Goal: Task Accomplishment & Management: Manage account settings

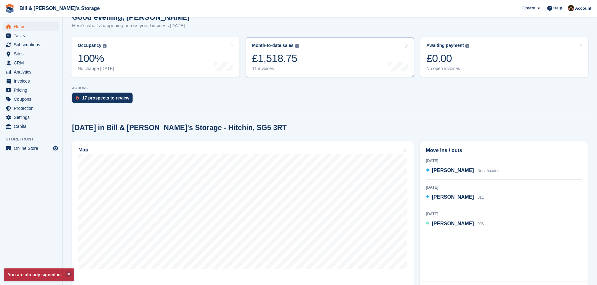
scroll to position [63, 0]
click at [319, 55] on link "Month-to-date sales The sum of all finalised invoices generated this month to d…" at bounding box center [330, 57] width 168 height 40
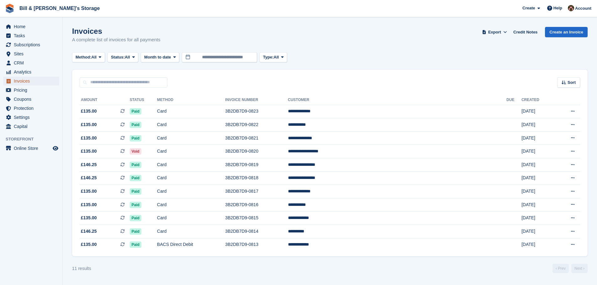
drag, startPoint x: 26, startPoint y: 80, endPoint x: 35, endPoint y: 78, distance: 9.2
click at [26, 80] on span "Invoices" at bounding box center [33, 81] width 38 height 9
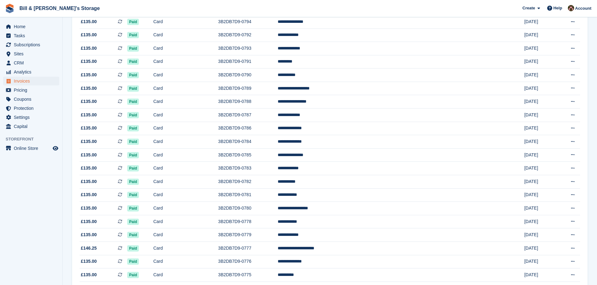
scroll to position [518, 0]
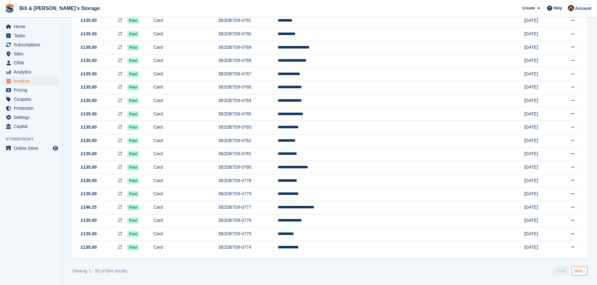
click at [583, 273] on link "Next ›" at bounding box center [579, 271] width 16 height 9
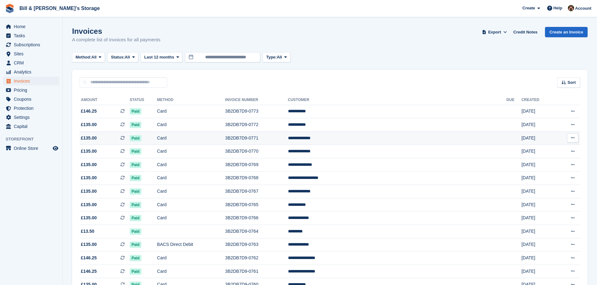
click at [391, 139] on td "**********" at bounding box center [397, 138] width 219 height 13
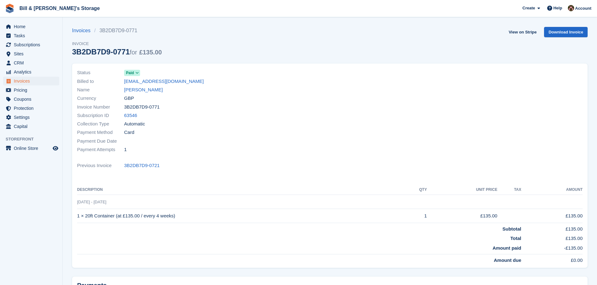
drag, startPoint x: 245, startPoint y: 218, endPoint x: 251, endPoint y: 217, distance: 6.0
click at [245, 218] on td "1 × 20ft Container (at £135.00 / every 4 weeks)" at bounding box center [239, 216] width 324 height 14
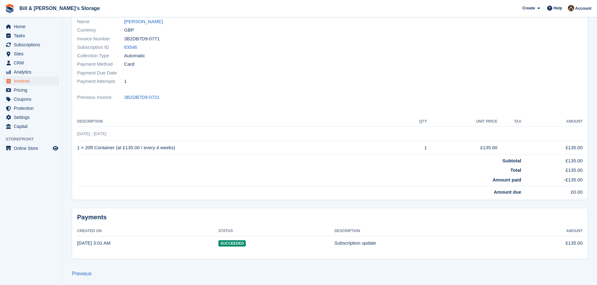
scroll to position [70, 0]
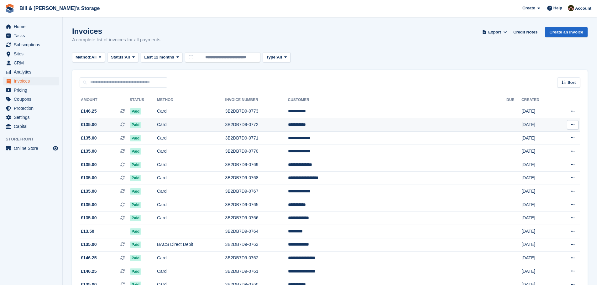
click at [399, 129] on td "**********" at bounding box center [397, 124] width 219 height 13
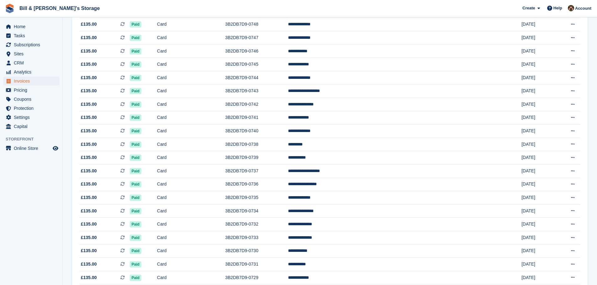
scroll to position [518, 0]
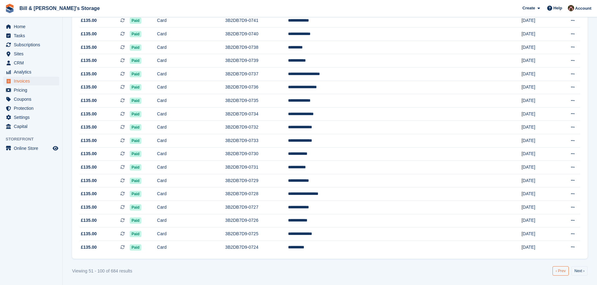
click at [559, 273] on link "‹ Prev" at bounding box center [560, 271] width 16 height 9
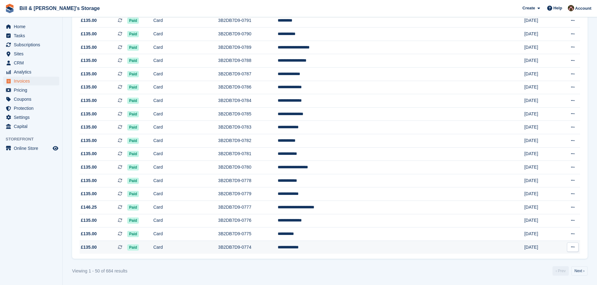
click at [510, 248] on td at bounding box center [517, 247] width 14 height 13
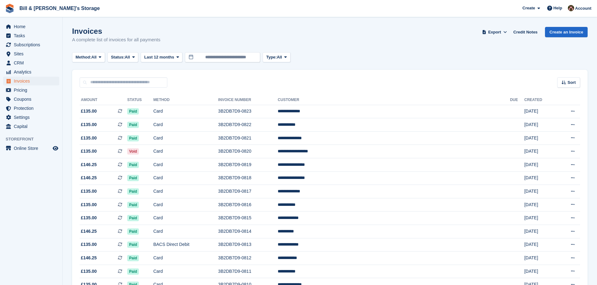
scroll to position [518, 0]
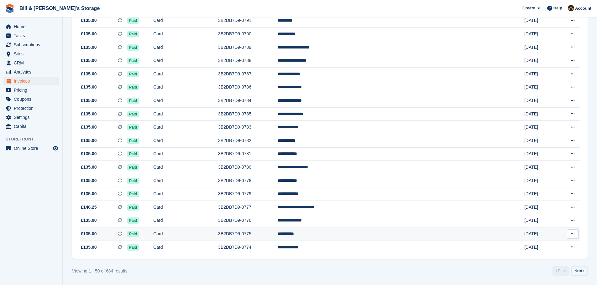
click at [510, 236] on td at bounding box center [517, 234] width 14 height 13
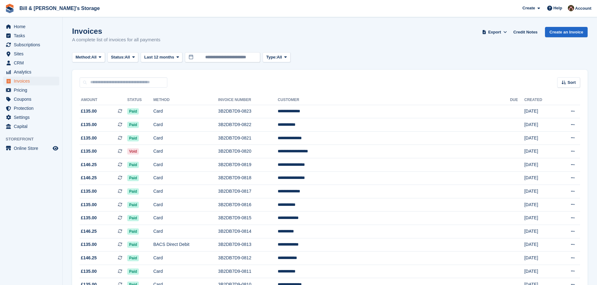
scroll to position [518, 0]
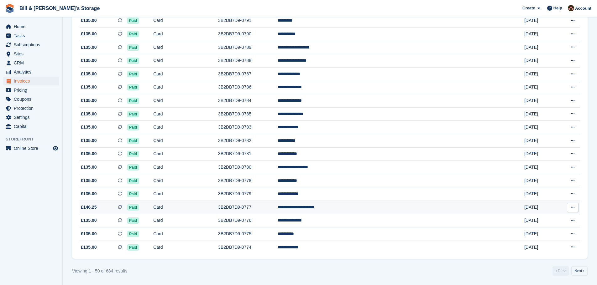
click at [460, 205] on td "**********" at bounding box center [394, 207] width 232 height 13
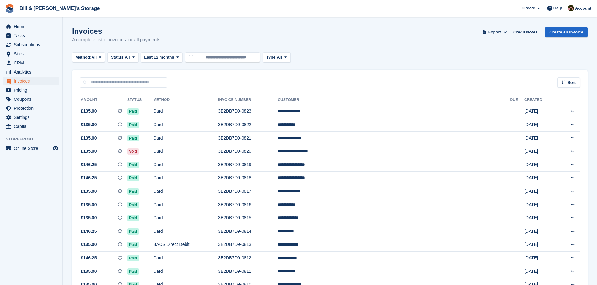
scroll to position [518, 0]
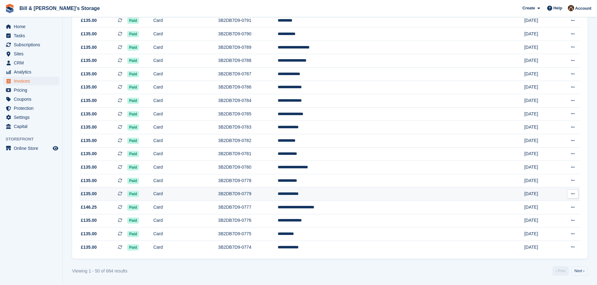
click at [379, 189] on td "**********" at bounding box center [394, 194] width 232 height 13
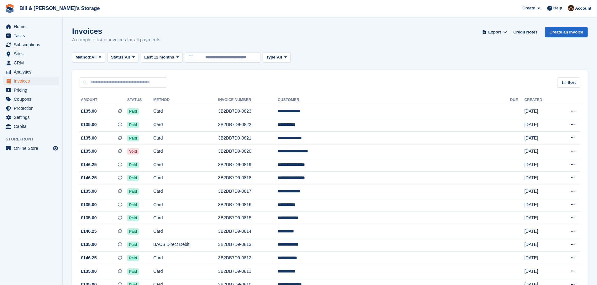
scroll to position [518, 0]
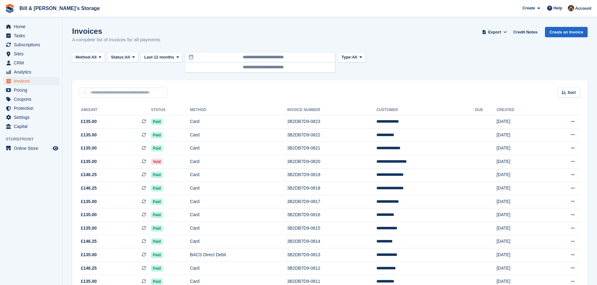
scroll to position [518, 0]
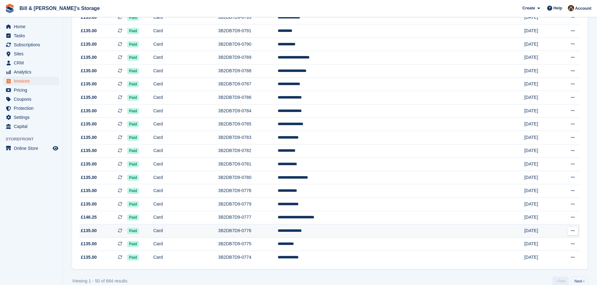
click at [447, 228] on td "**********" at bounding box center [394, 231] width 232 height 13
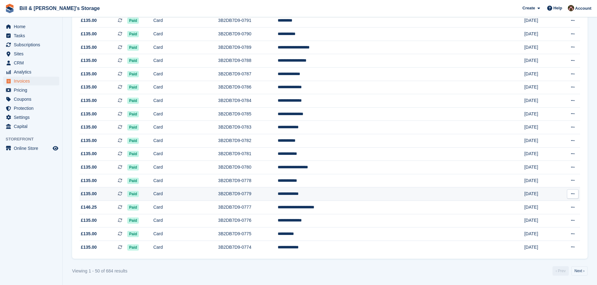
scroll to position [518, 0]
click at [510, 179] on td at bounding box center [517, 180] width 14 height 13
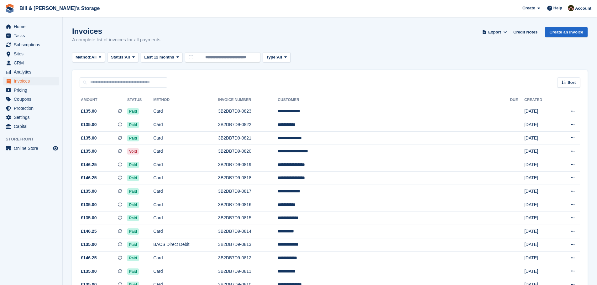
scroll to position [518, 0]
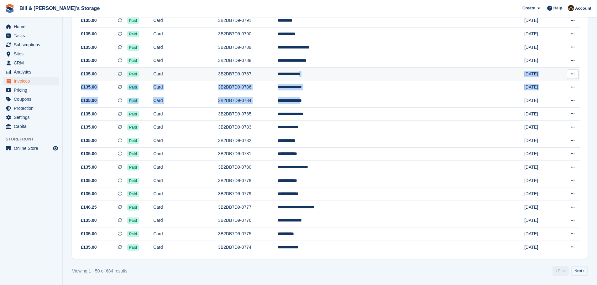
drag, startPoint x: 411, startPoint y: 112, endPoint x: 387, endPoint y: 79, distance: 41.0
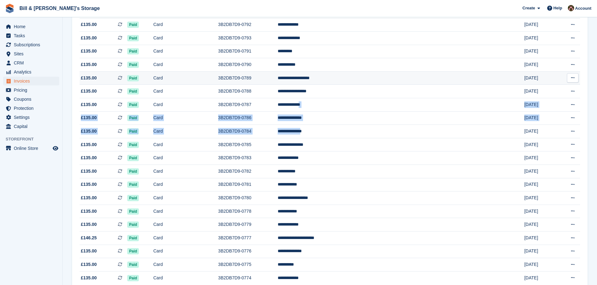
scroll to position [487, 0]
